Goal: Information Seeking & Learning: Learn about a topic

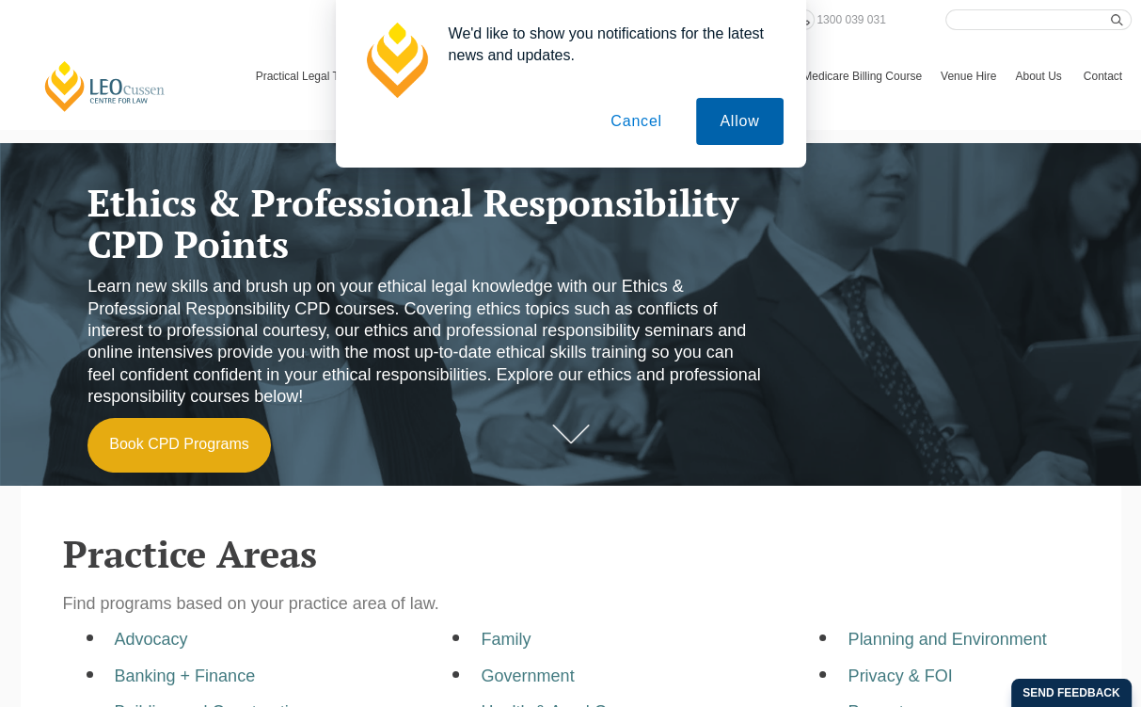
click at [743, 133] on button "Allow" at bounding box center [739, 121] width 87 height 47
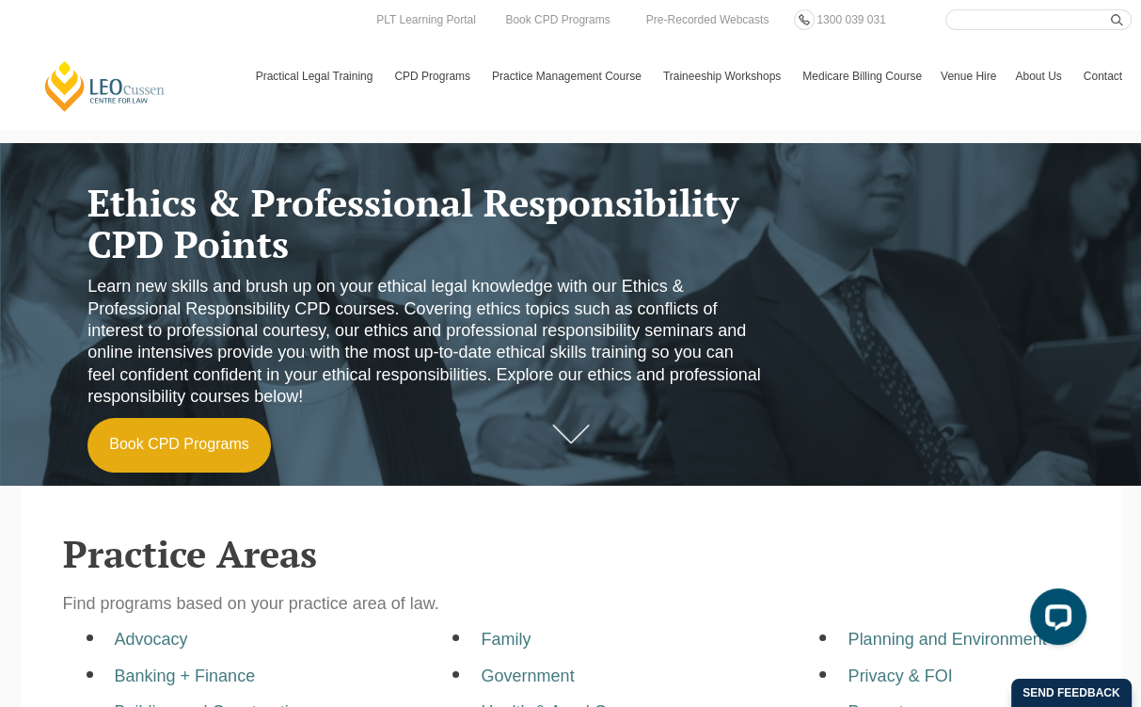
click at [60, 533] on section "Practice Areas Find programs based on your practice area of law. Advocacy Banki…" at bounding box center [571, 719] width 1101 height 468
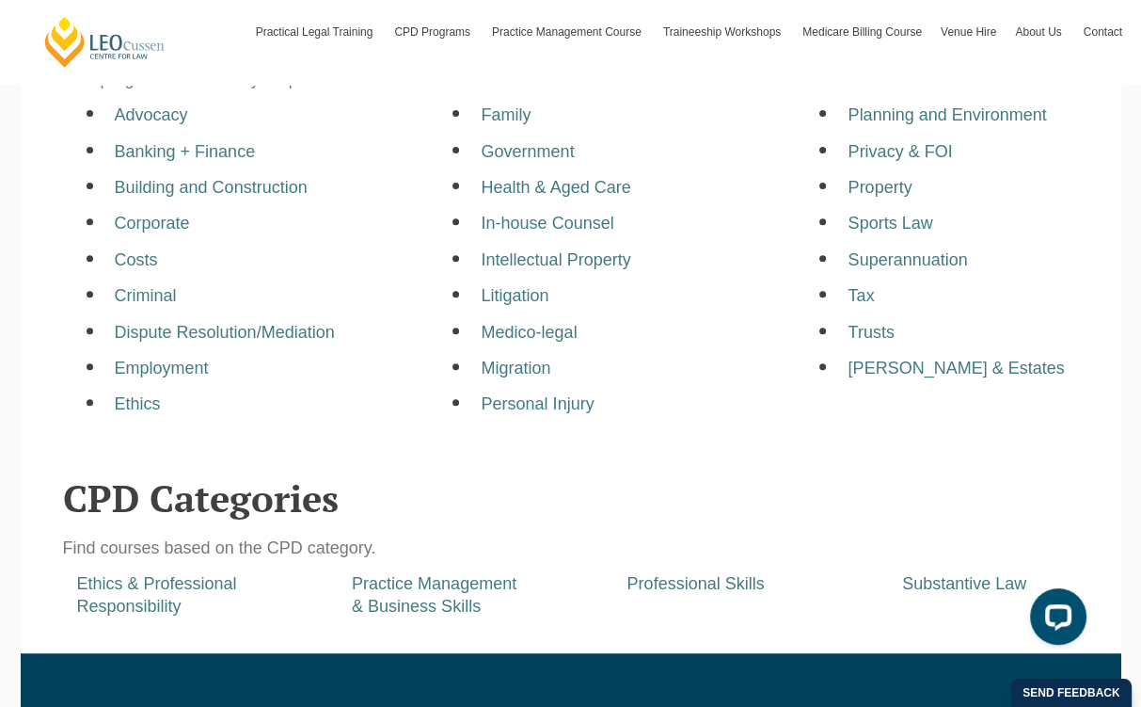
scroll to position [491, 0]
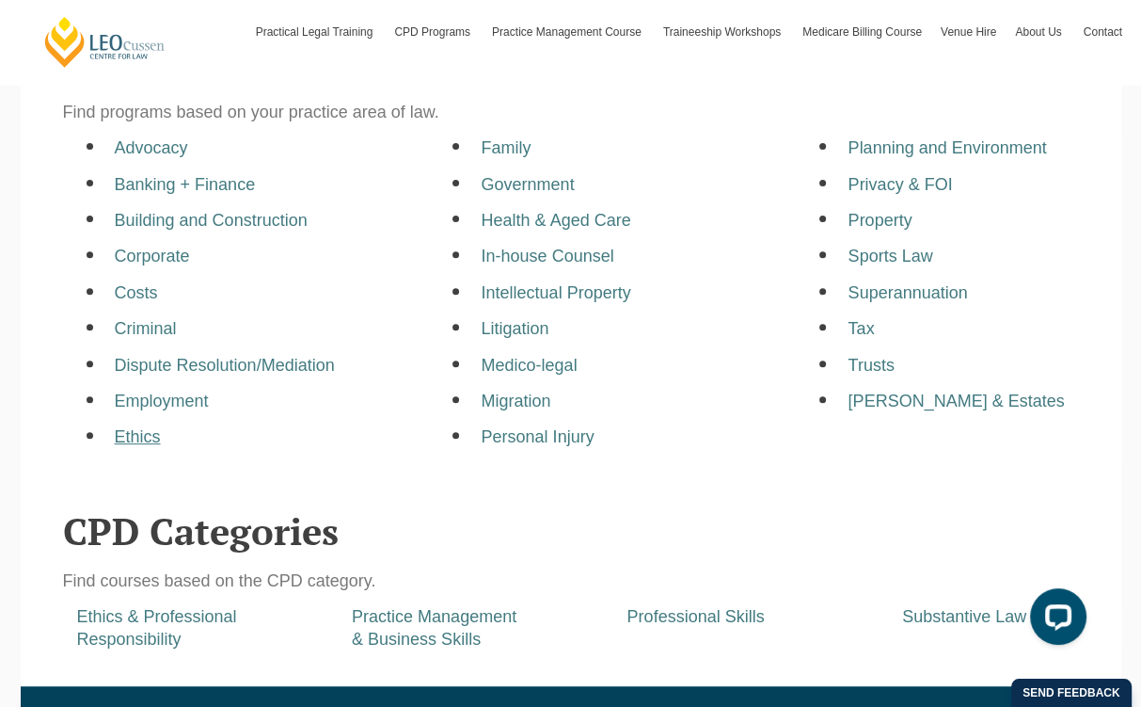
click at [124, 439] on a=pages/cpd-programs&taxons=pages/cpd-programs/practice-area/ethics"] "Ethics" at bounding box center [138, 436] width 46 height 19
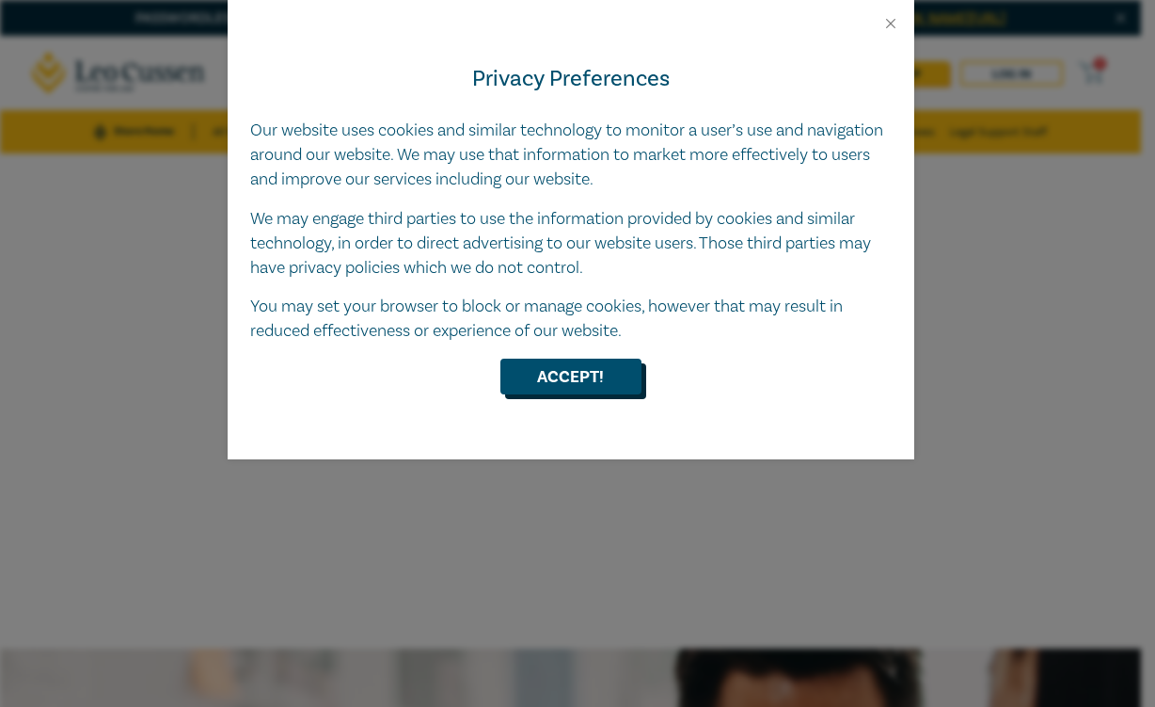
click at [606, 383] on button "Accept!" at bounding box center [570, 376] width 141 height 36
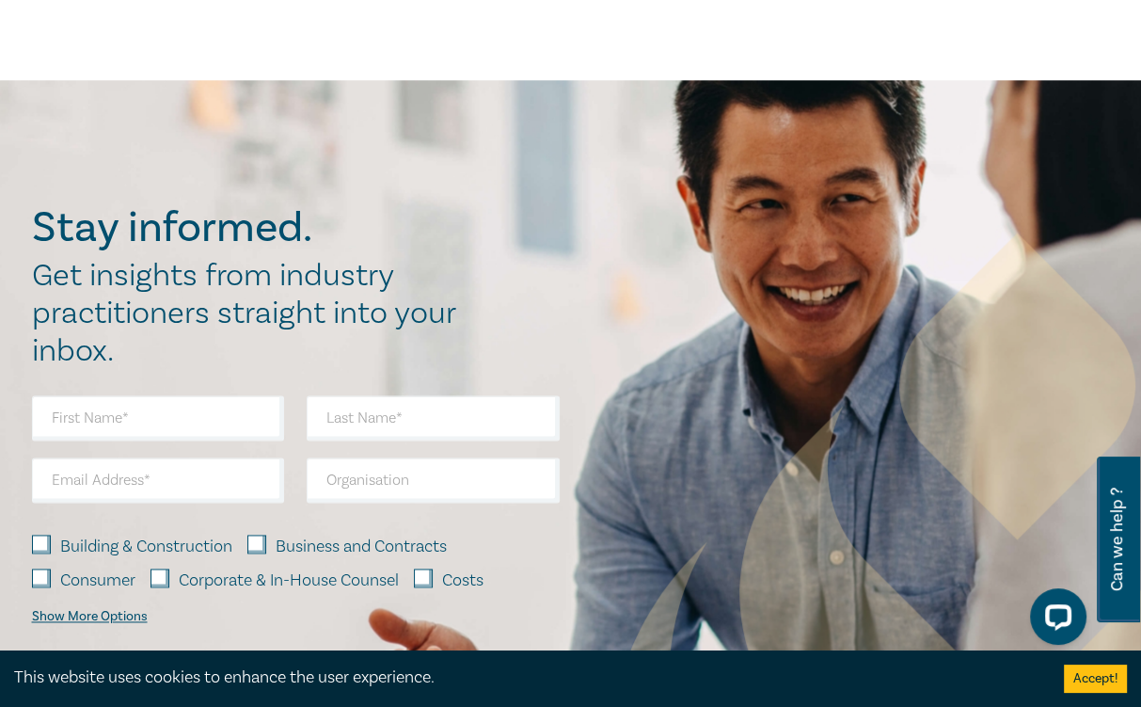
scroll to position [1976, 0]
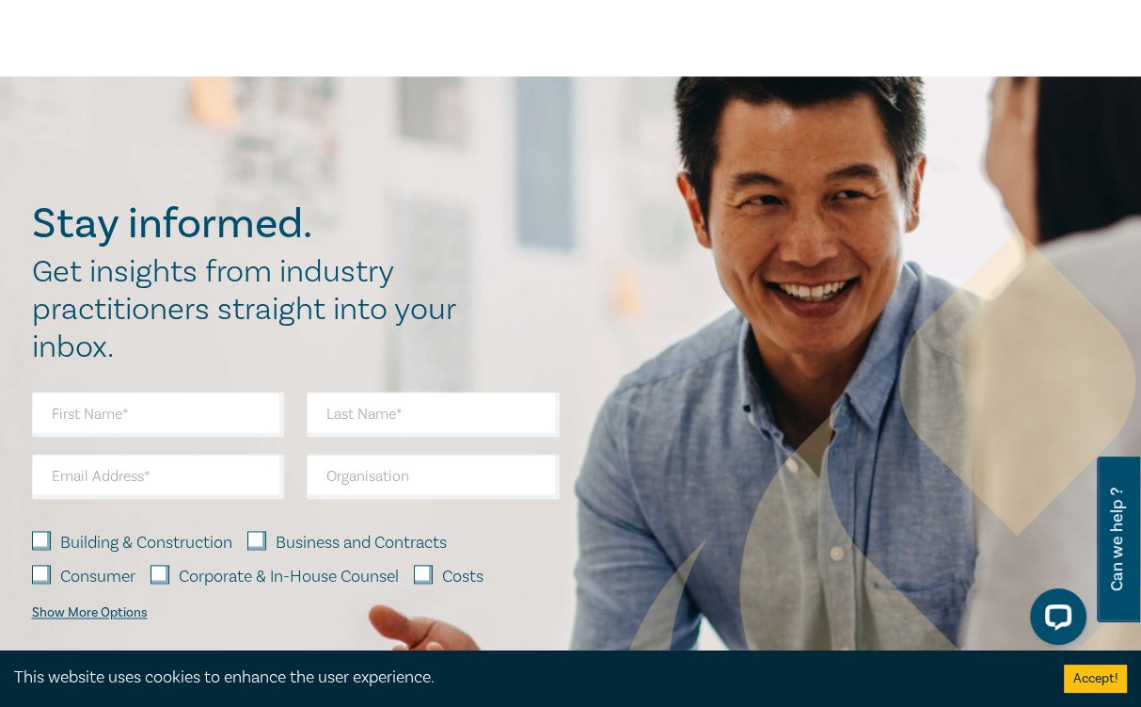
click at [58, 138] on div "Stay informed. Get insights from industry practitioners straight into your inbo…" at bounding box center [570, 457] width 1141 height 762
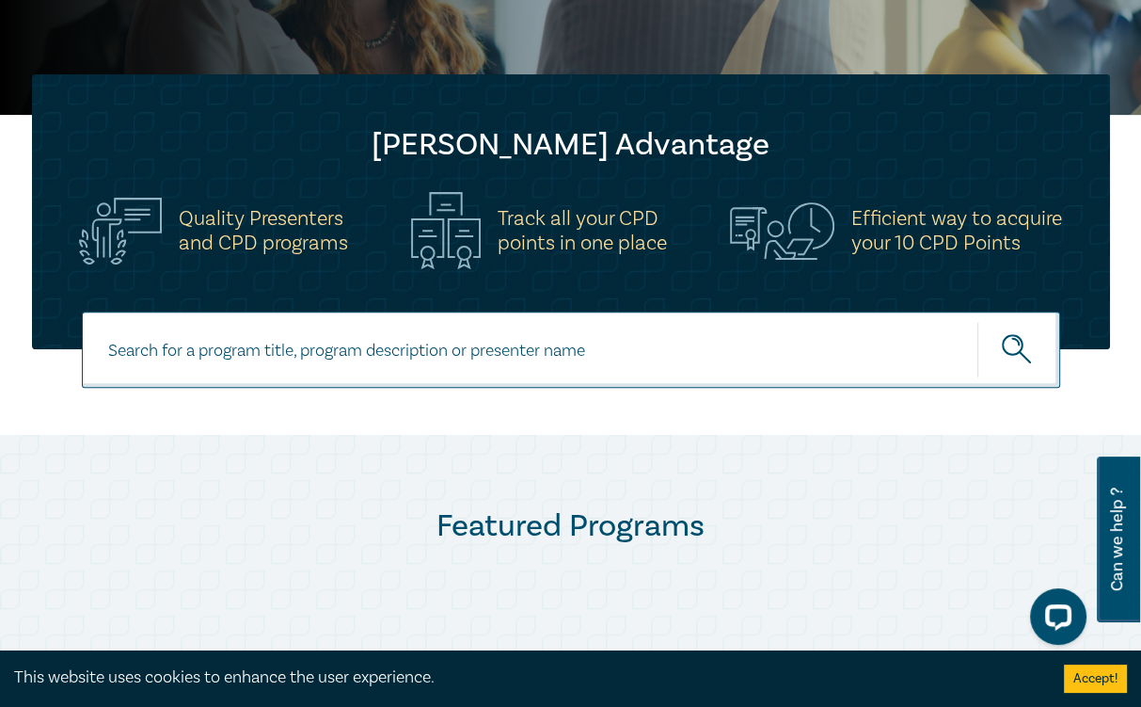
scroll to position [659, 0]
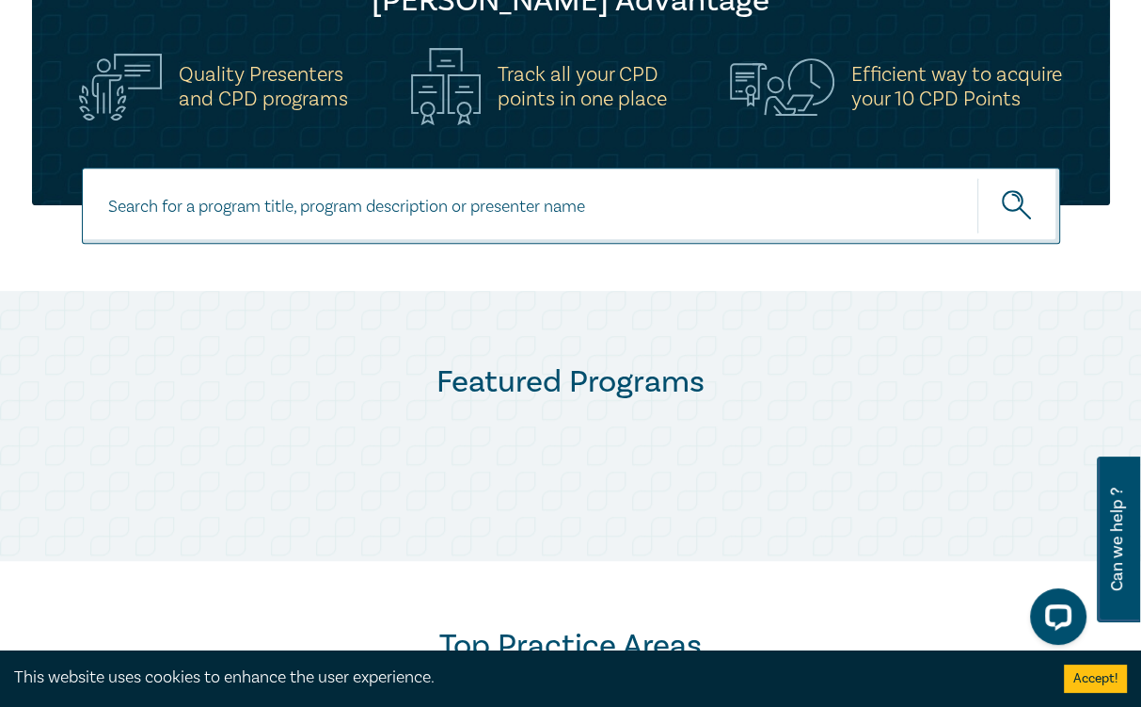
click at [49, 413] on div "Featured Programs" at bounding box center [571, 425] width 1101 height 125
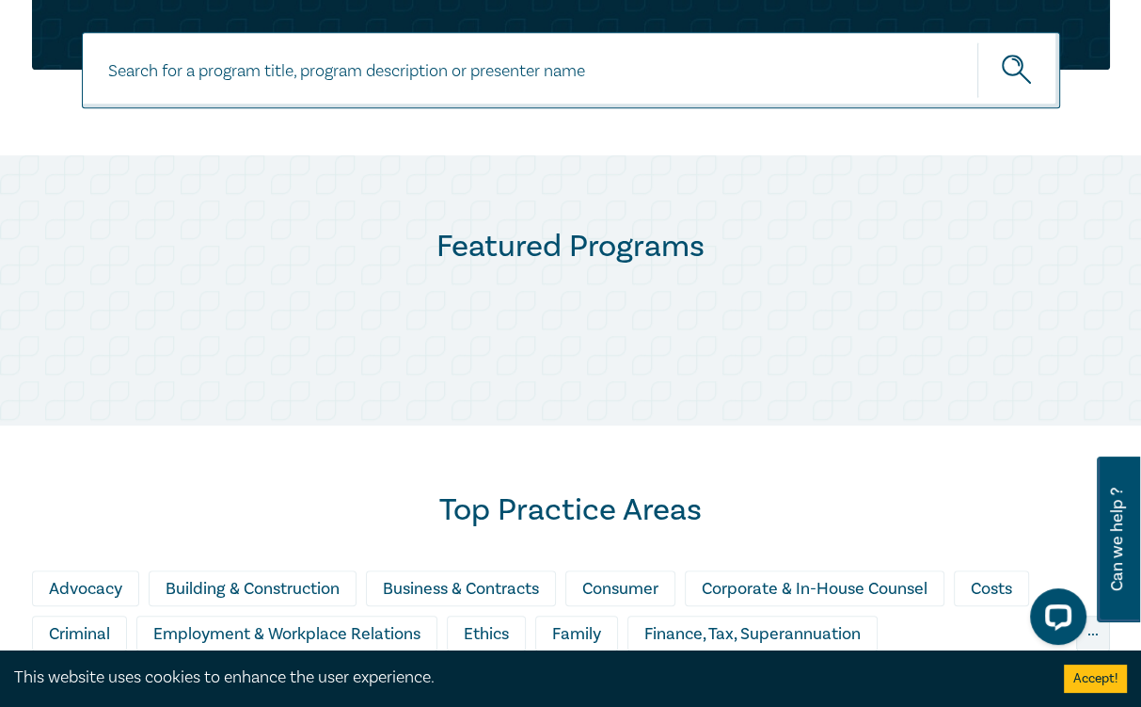
scroll to position [941, 0]
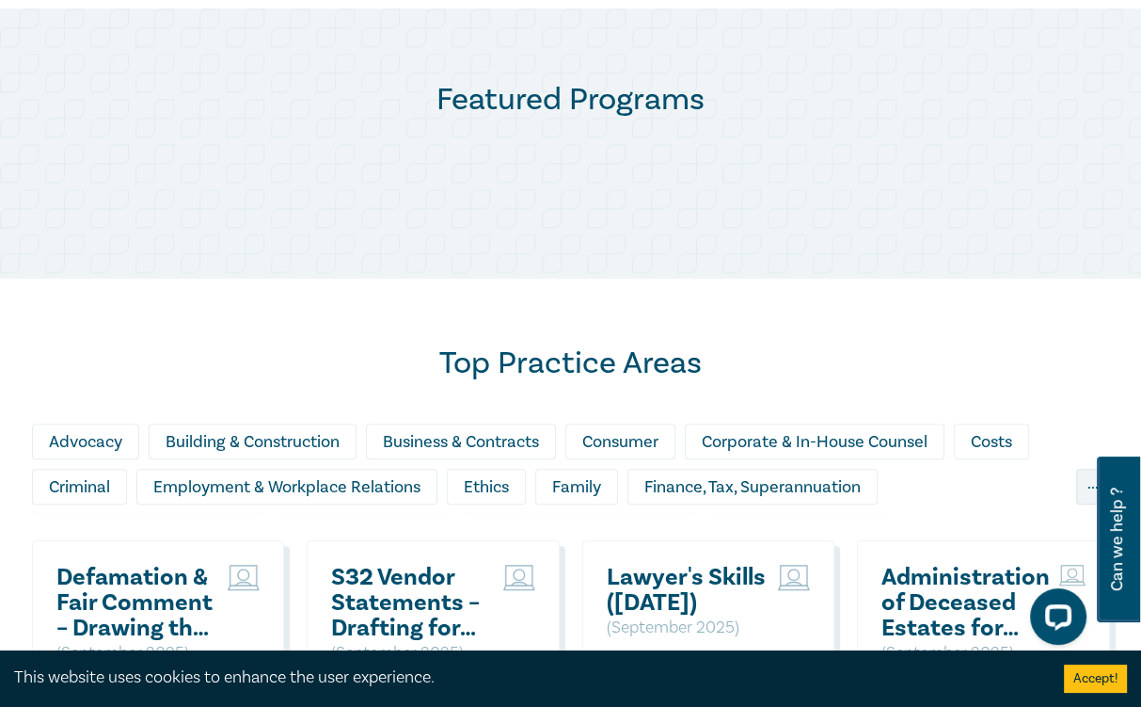
drag, startPoint x: 897, startPoint y: 254, endPoint x: 892, endPoint y: 219, distance: 35.1
click at [897, 254] on div "Featured Programs" at bounding box center [570, 143] width 1141 height 270
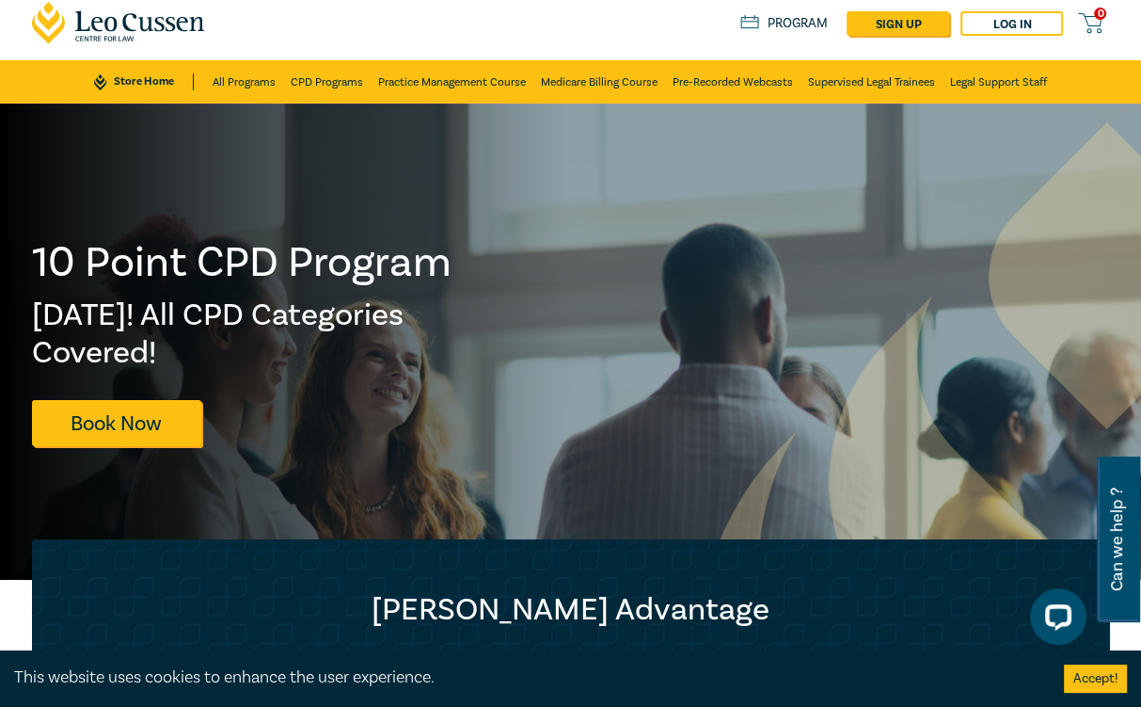
scroll to position [0, 0]
